Goal: Information Seeking & Learning: Check status

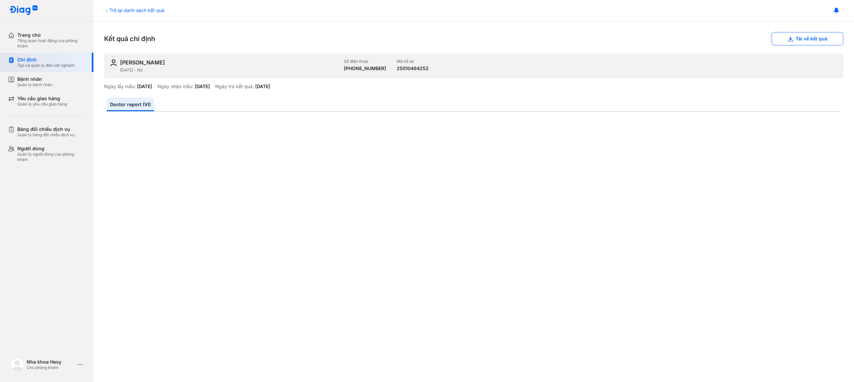
click at [37, 63] on div "Tạo và quản lý đơn xét nghiệm" at bounding box center [45, 65] width 57 height 5
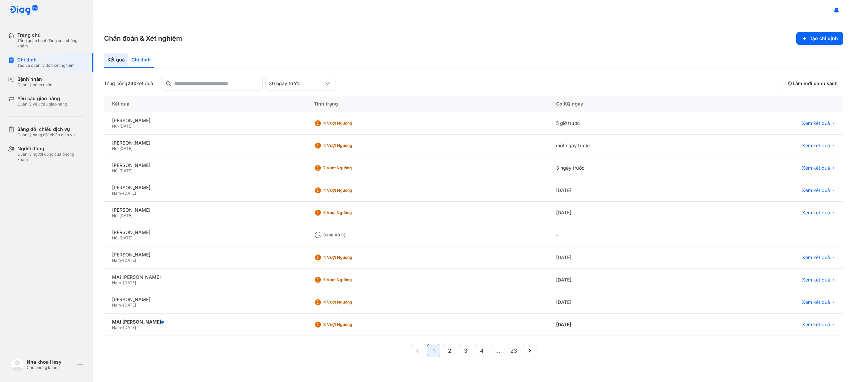
click at [147, 63] on div "Chỉ định" at bounding box center [141, 60] width 26 height 15
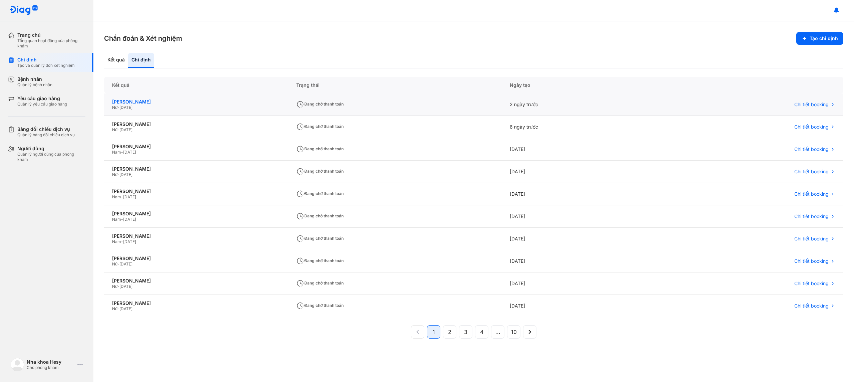
click at [138, 102] on div "LÊ BÍCH CHÂN" at bounding box center [196, 102] width 168 height 6
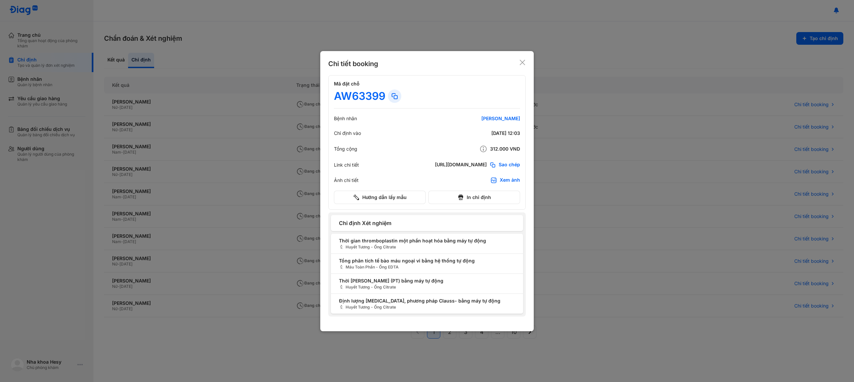
click at [522, 61] on use at bounding box center [522, 62] width 5 height 5
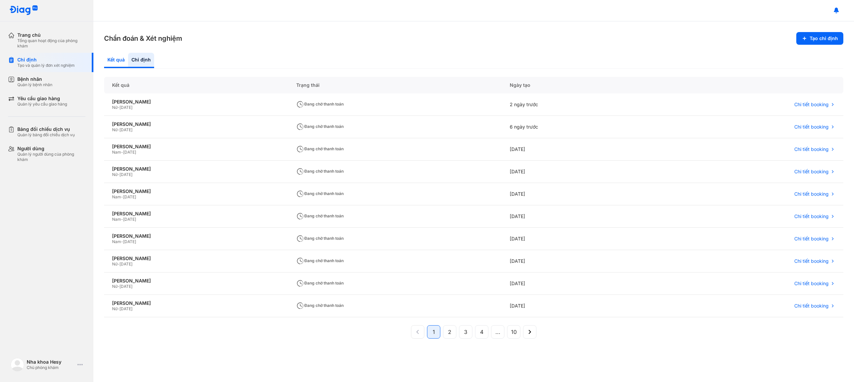
click at [113, 59] on div "Kết quả" at bounding box center [116, 60] width 24 height 15
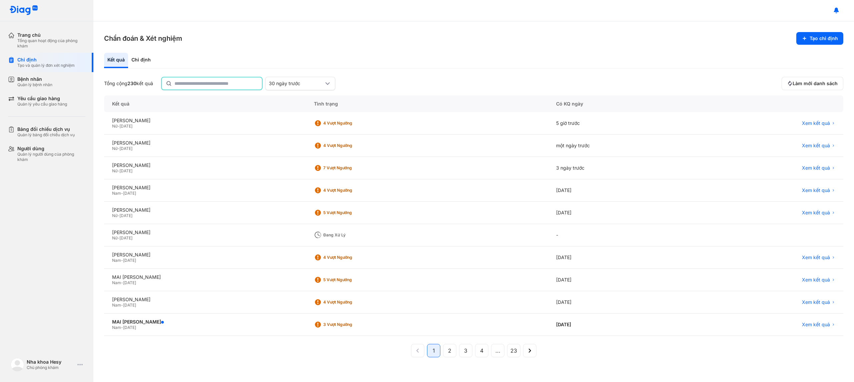
click at [222, 83] on input "text" at bounding box center [215, 83] width 83 height 12
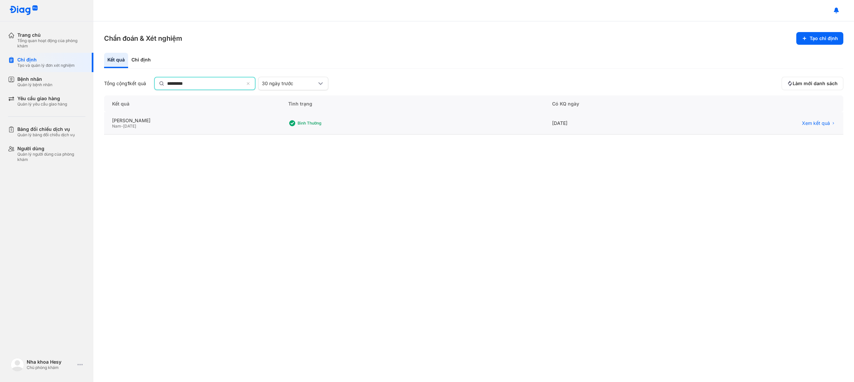
type input "*********"
click at [807, 123] on span "Xem kết quả" at bounding box center [816, 124] width 28 height 6
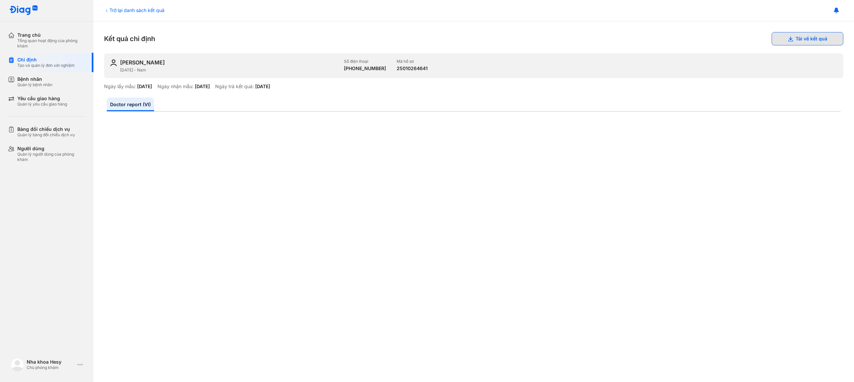
click at [803, 39] on button "Tải về kết quả" at bounding box center [807, 38] width 72 height 13
click at [146, 9] on div "Trở lại danh sách kết quả" at bounding box center [134, 10] width 60 height 7
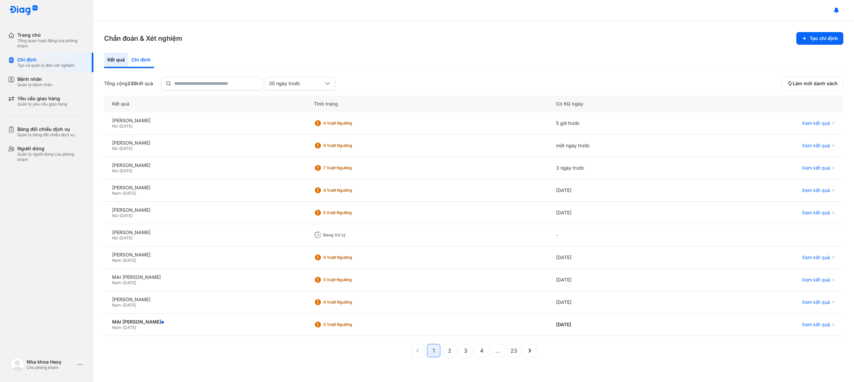
click at [141, 63] on div "Chỉ định" at bounding box center [141, 60] width 26 height 15
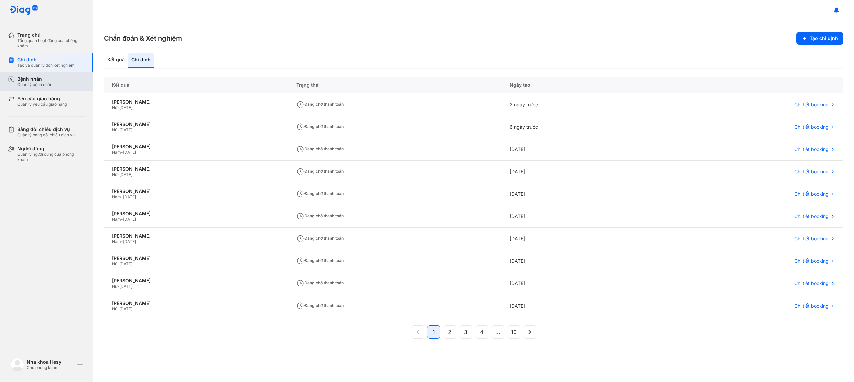
click at [38, 86] on div "Quản lý bệnh nhân" at bounding box center [34, 84] width 35 height 5
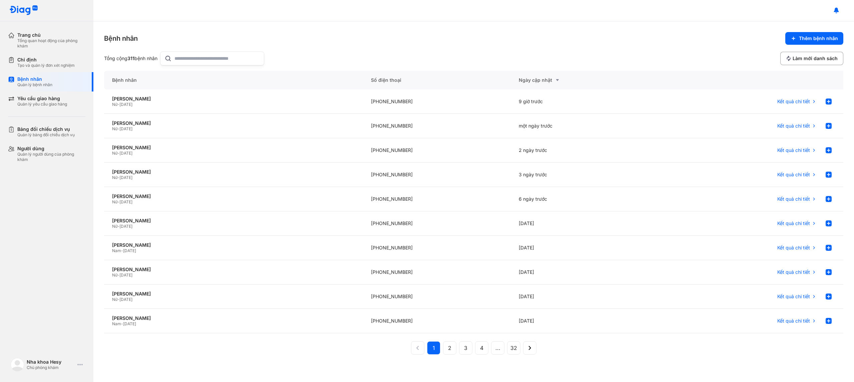
click at [200, 55] on input "text" at bounding box center [216, 58] width 85 height 13
type input "*********"
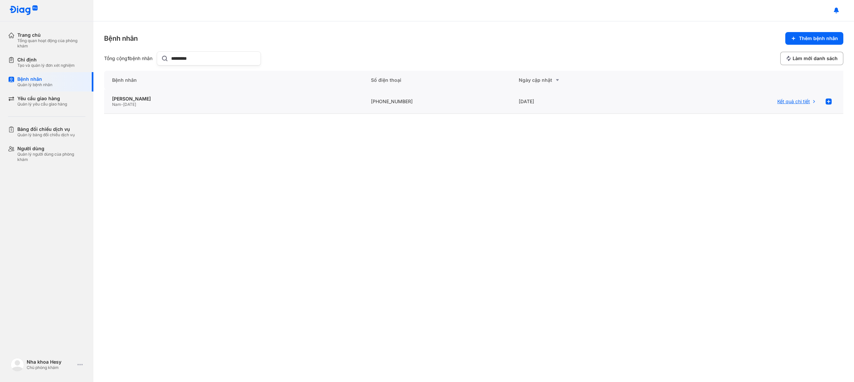
click at [791, 99] on span "Kết quả chi tiết" at bounding box center [793, 101] width 33 height 6
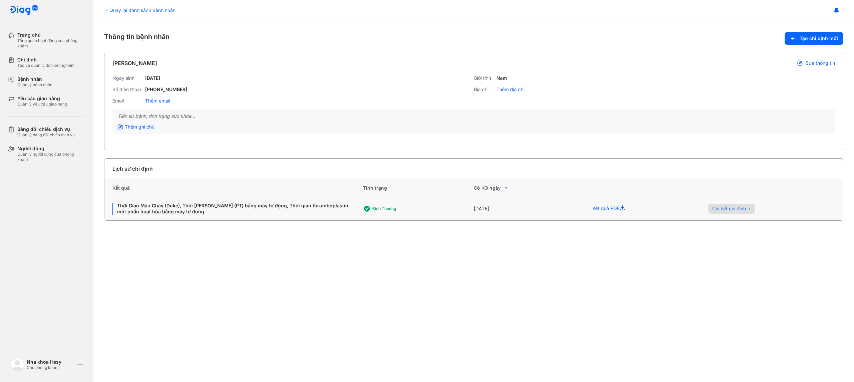
click at [719, 211] on span "Chi tiết chỉ định" at bounding box center [729, 208] width 34 height 6
